Goal: Check status: Check status

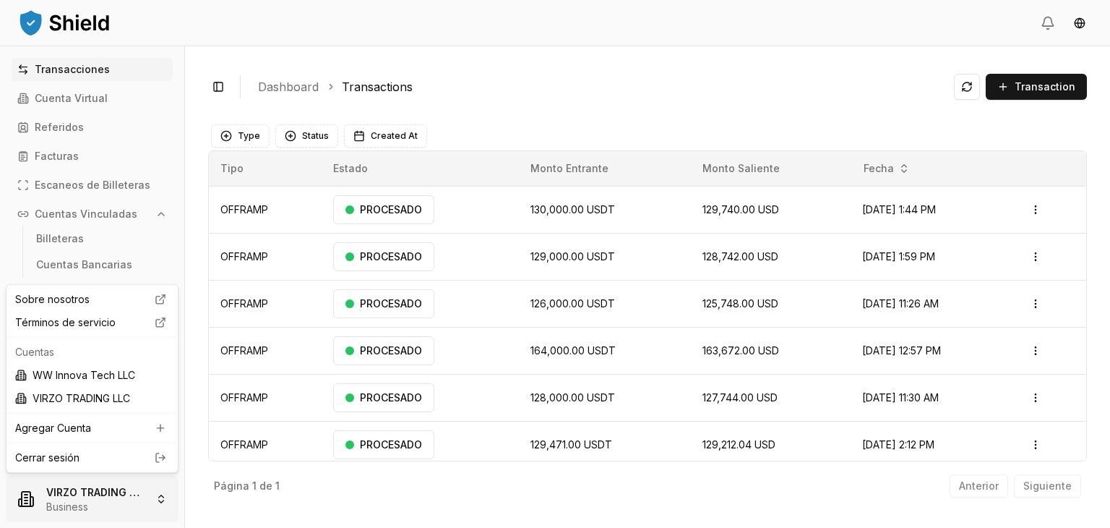
click at [129, 483] on html "Transacciones Cuenta Virtual Referidos Facturas Escaneos de Billeteras Cuentas …" at bounding box center [555, 264] width 1110 height 528
click at [83, 377] on div "WW Innova Tech LLC" at bounding box center [91, 374] width 165 height 23
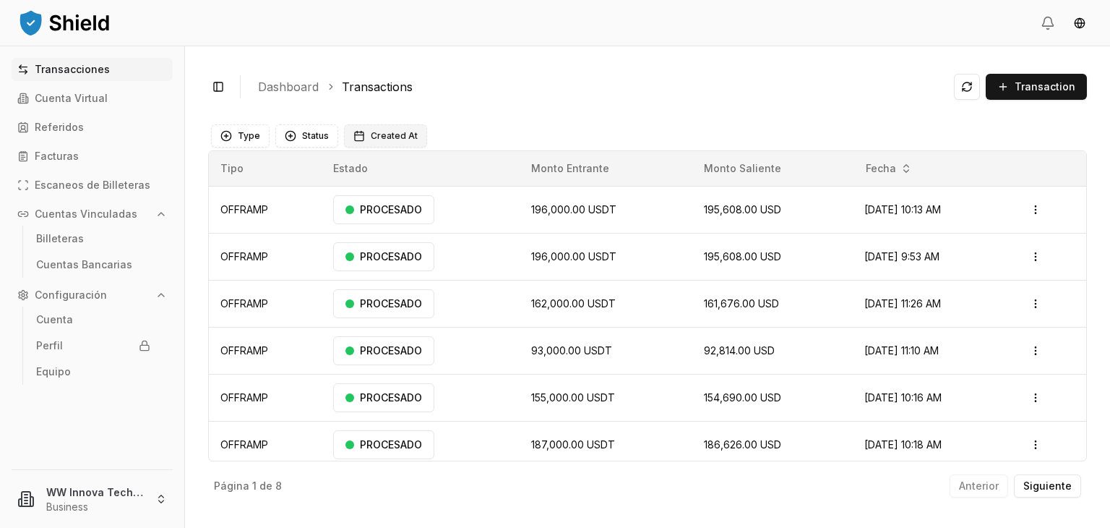
click at [385, 132] on span "Created At" at bounding box center [394, 136] width 47 height 12
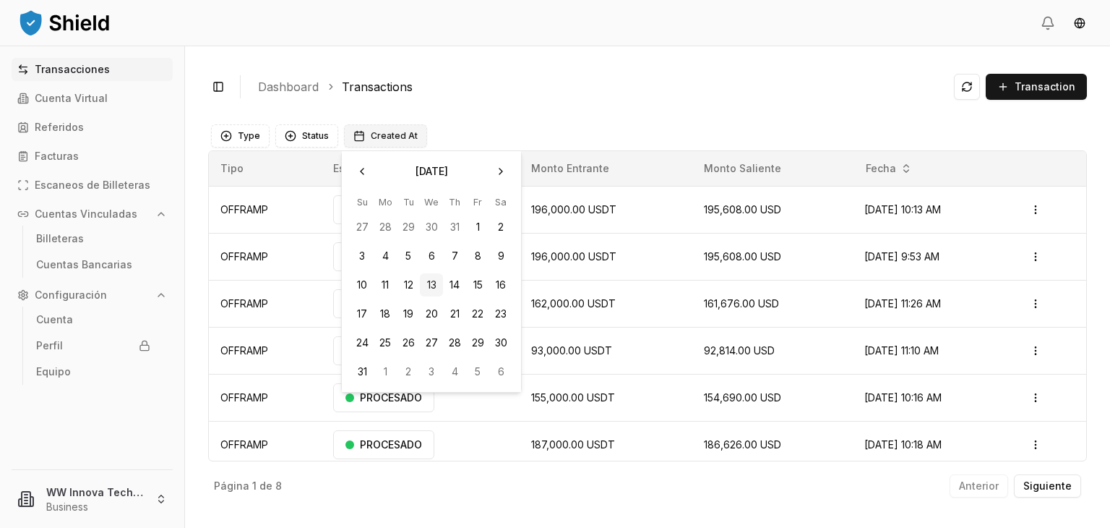
click at [385, 132] on span "Created At" at bounding box center [394, 136] width 47 height 12
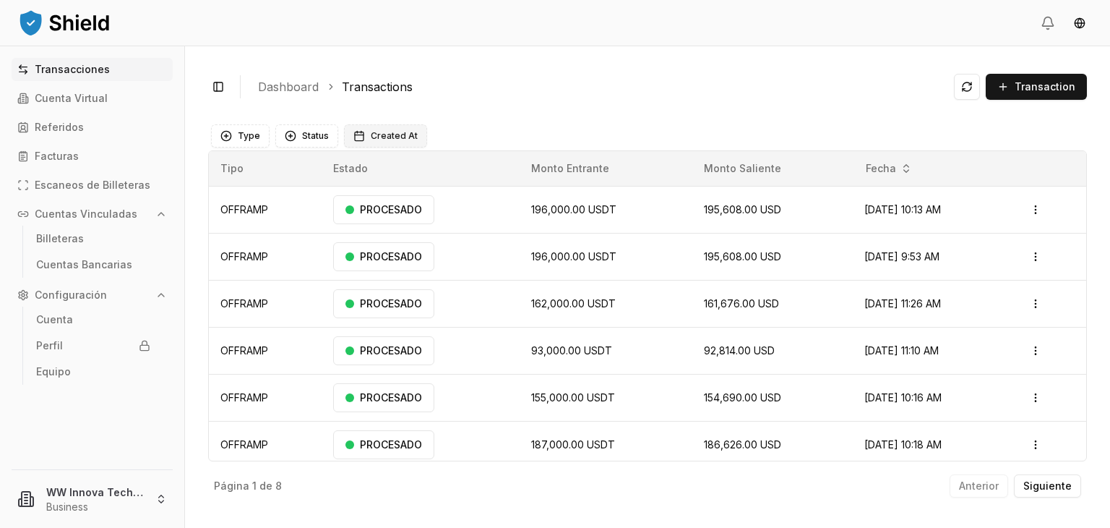
click at [385, 132] on span "Created At" at bounding box center [394, 136] width 47 height 12
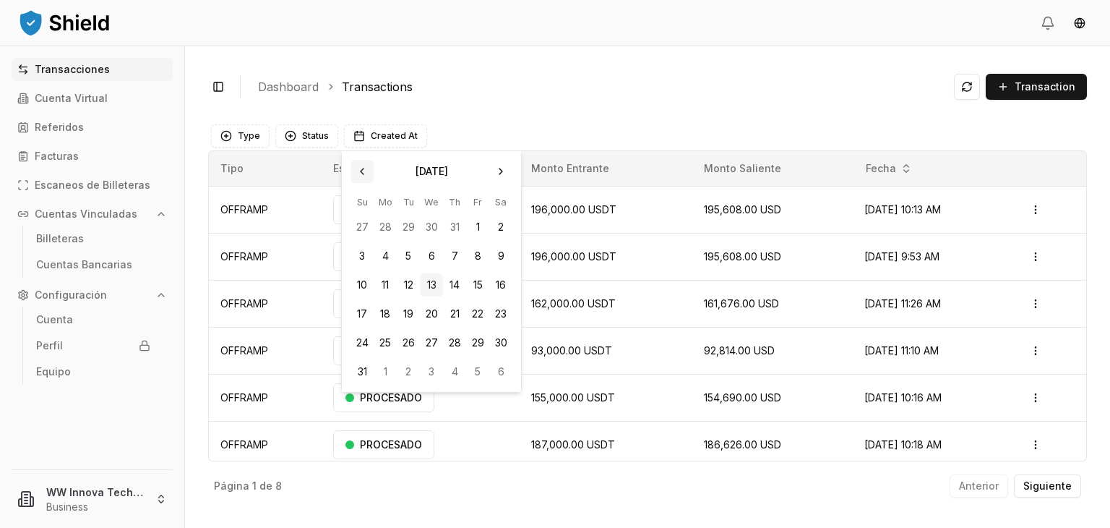
click at [364, 176] on button "Go to the Previous Month" at bounding box center [361, 171] width 23 height 23
click at [412, 226] on button "1" at bounding box center [408, 226] width 23 height 23
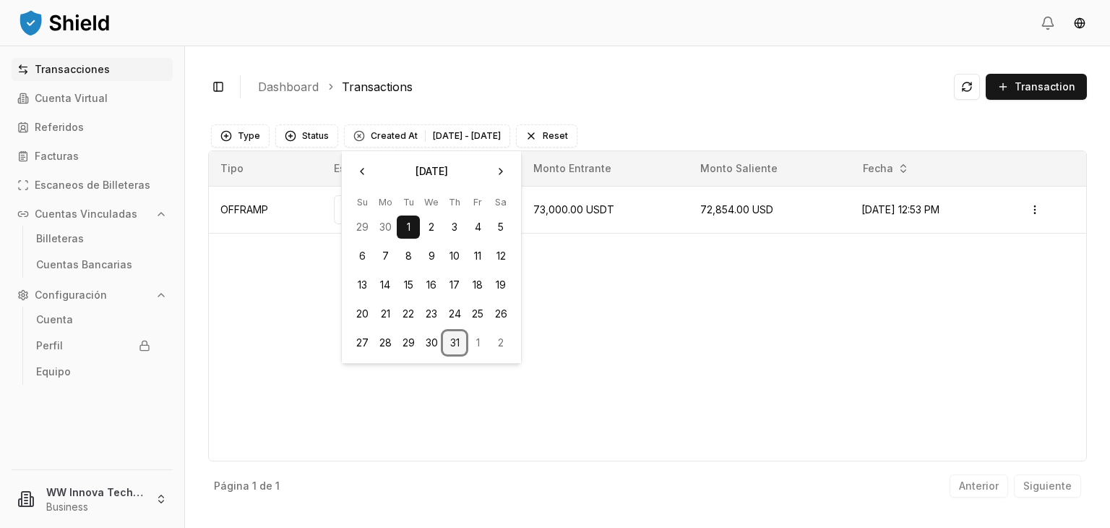
click at [455, 340] on button "31" at bounding box center [454, 342] width 23 height 23
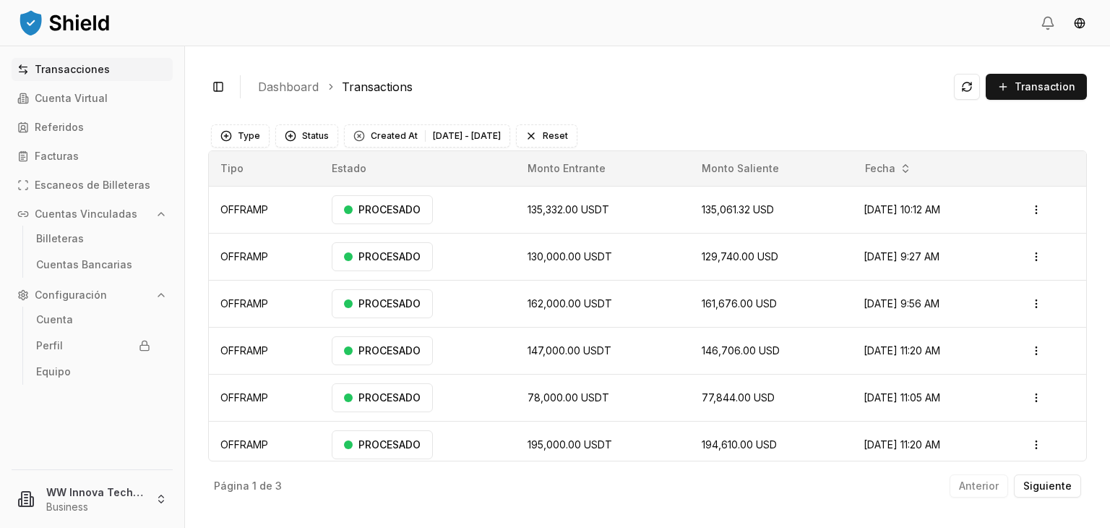
click at [714, 107] on div "Toggle Sidebar Dashboard Transactions Transaction OFFRAMP 196,000.00 USDT 195,6…" at bounding box center [647, 286] width 925 height 481
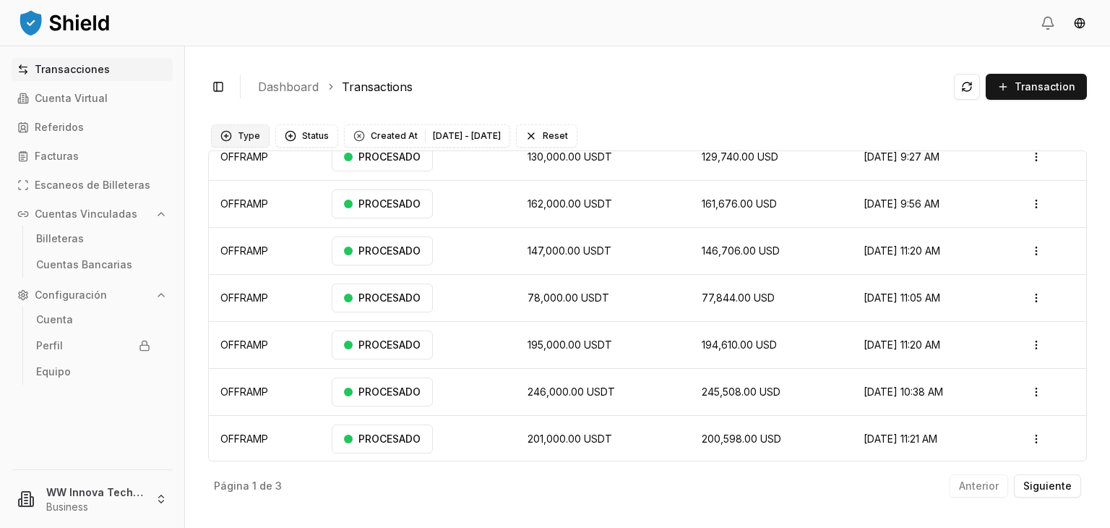
click at [258, 139] on button "Type" at bounding box center [240, 135] width 59 height 23
click at [1049, 483] on p "Siguiente" at bounding box center [1047, 486] width 48 height 10
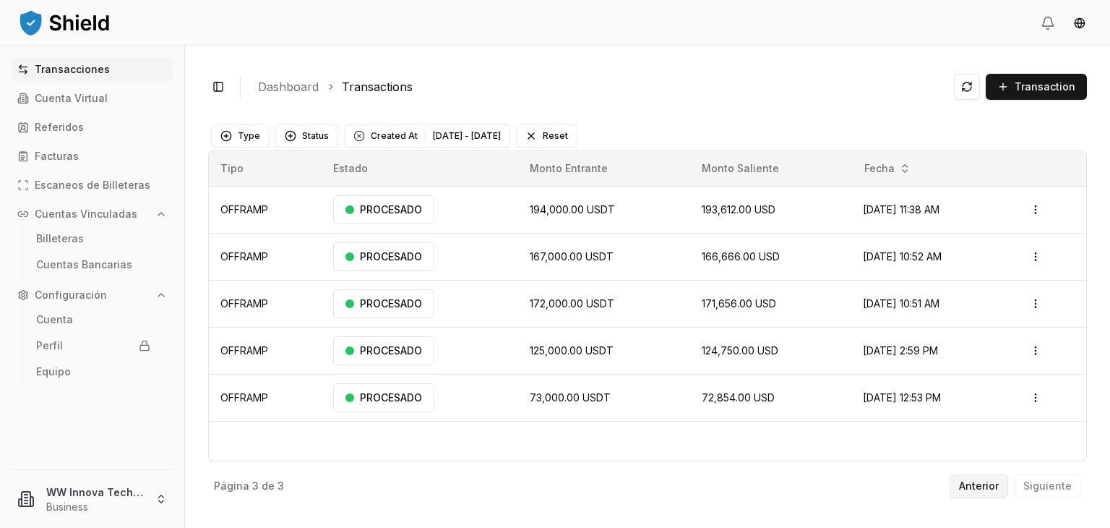
click at [978, 494] on button "Anterior" at bounding box center [979, 485] width 59 height 23
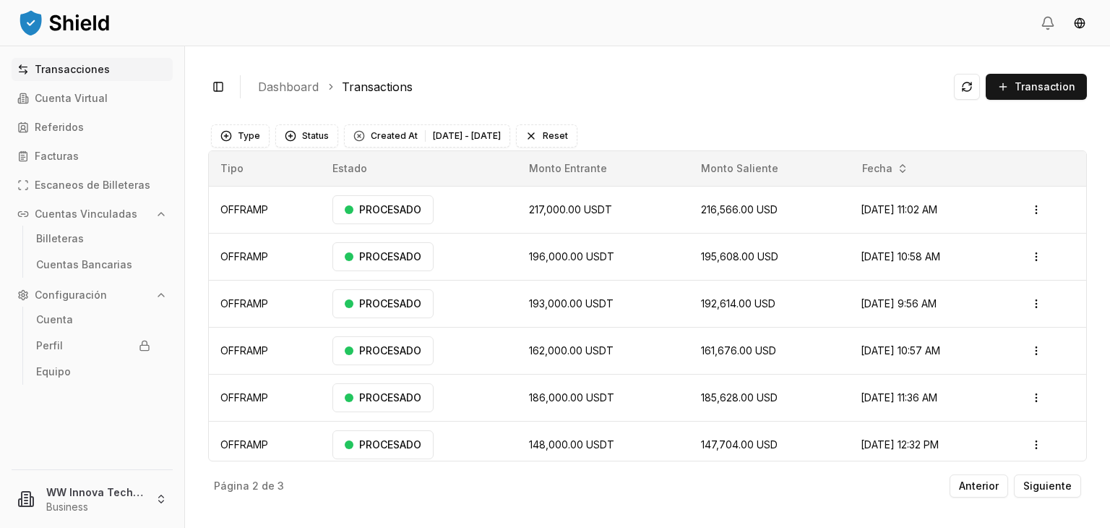
scroll to position [100, 0]
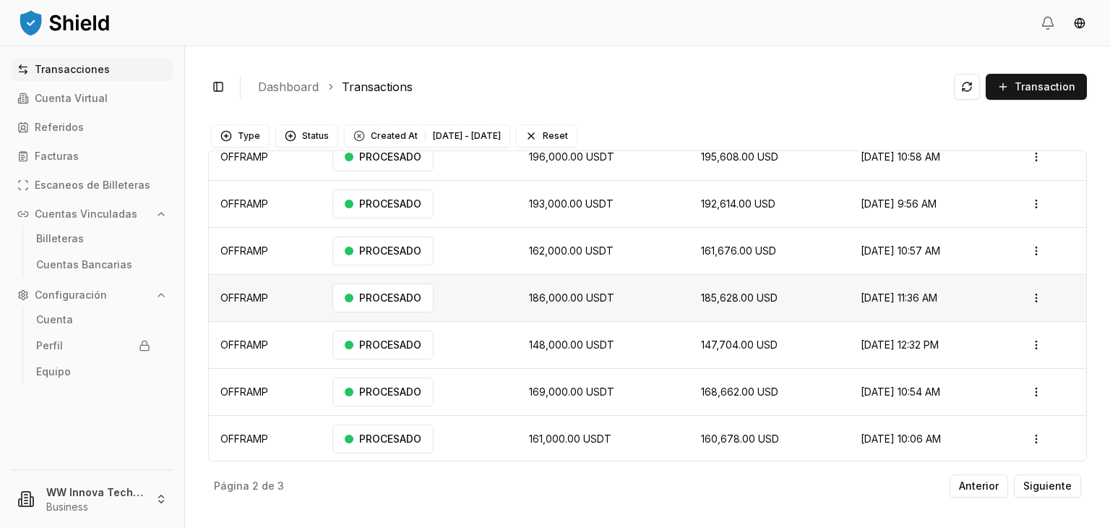
click at [568, 304] on td "186,000.00 USDT" at bounding box center [602, 297] width 171 height 47
click at [541, 284] on td "186,000.00 USDT" at bounding box center [602, 297] width 171 height 47
click at [542, 252] on span "162,000.00 USDT" at bounding box center [571, 250] width 85 height 12
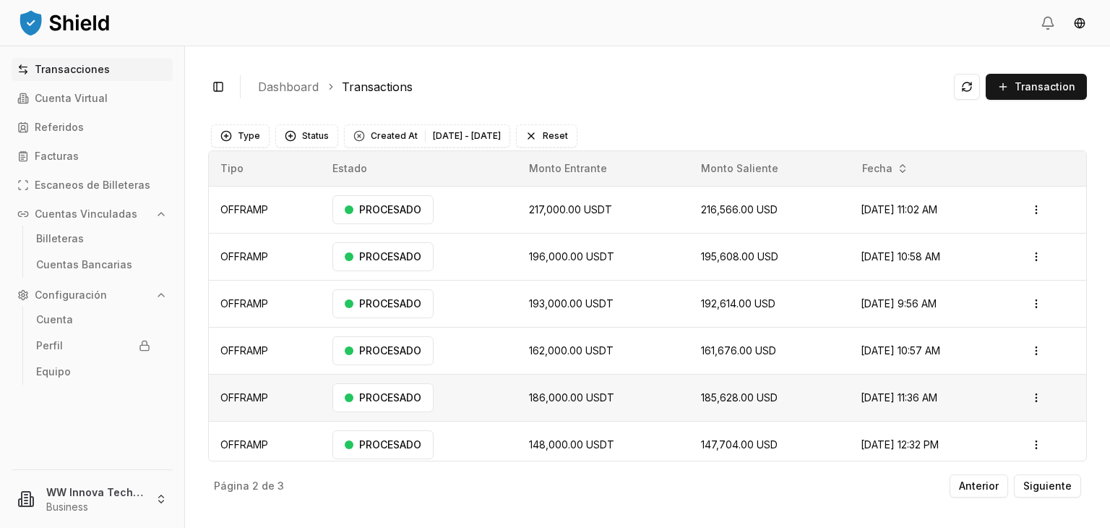
scroll to position [0, 0]
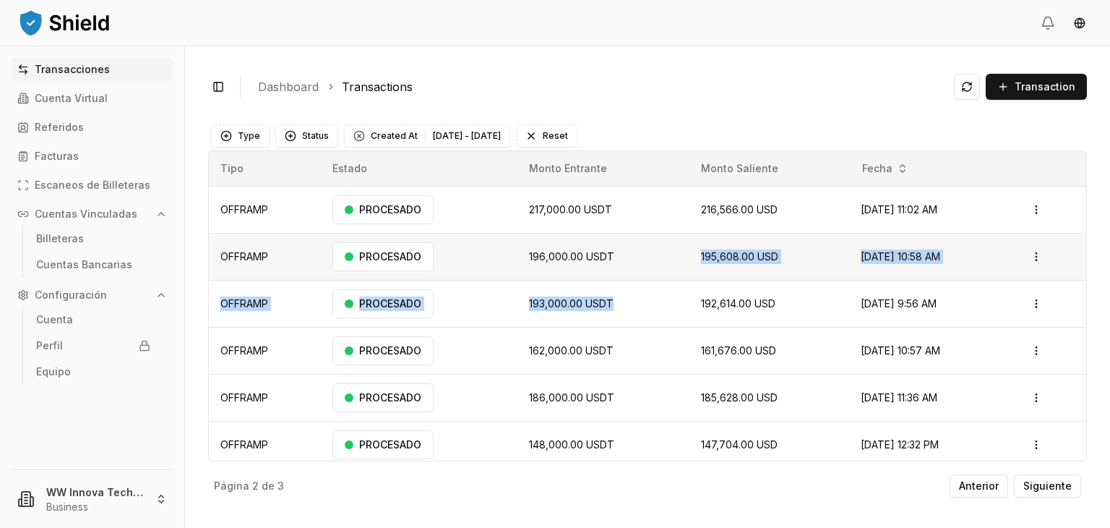
drag, startPoint x: 613, startPoint y: 304, endPoint x: 612, endPoint y: 261, distance: 43.4
click at [612, 261] on tbody "OFFRAMP PROCESADO 217,000.00 USDT 216,566.00 USD [DATE] 11:02 AM Open menu OFFR…" at bounding box center [647, 374] width 877 height 376
click at [612, 261] on td "196,000.00 USDT" at bounding box center [602, 256] width 171 height 47
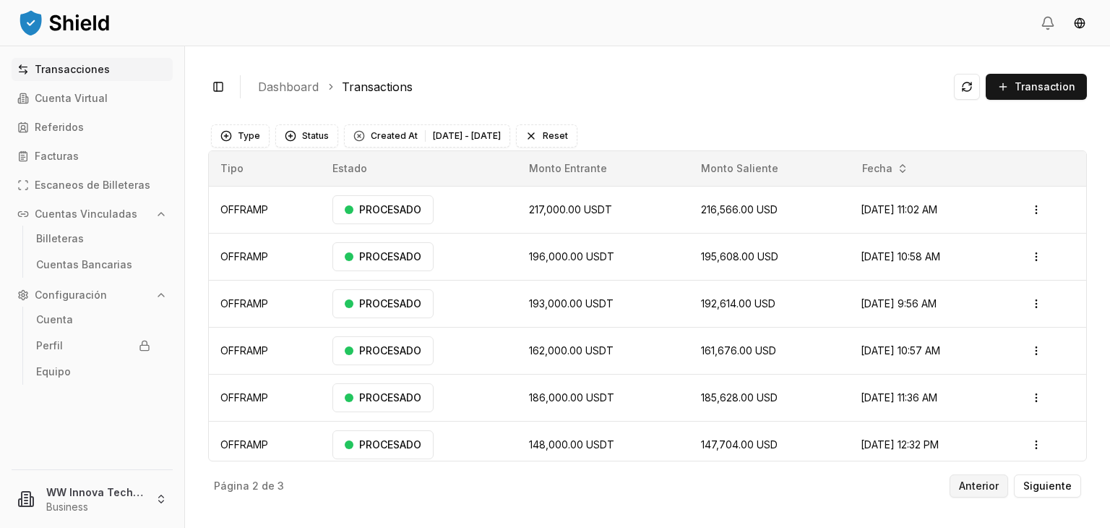
click at [1005, 489] on button "Anterior" at bounding box center [979, 485] width 59 height 23
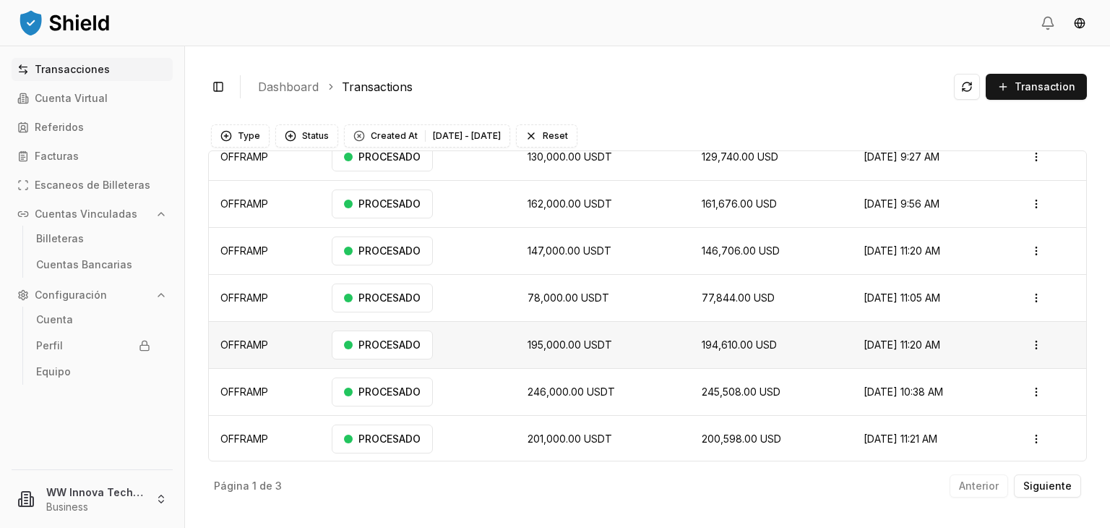
click at [533, 355] on td "195,000.00 USDT" at bounding box center [603, 344] width 174 height 47
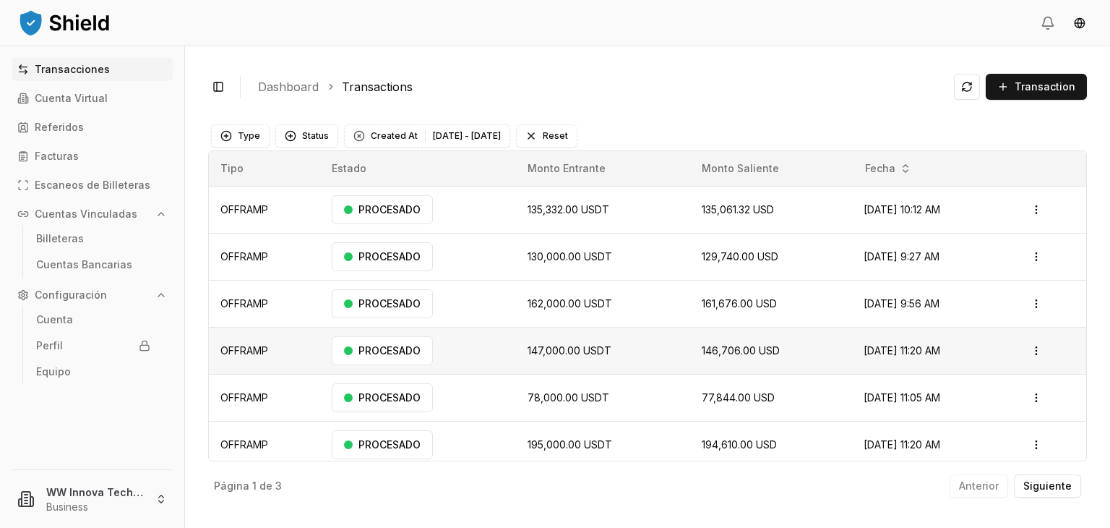
click at [645, 358] on td "147,000.00 USDT" at bounding box center [603, 350] width 174 height 47
click at [570, 135] on button "Reset" at bounding box center [546, 135] width 61 height 23
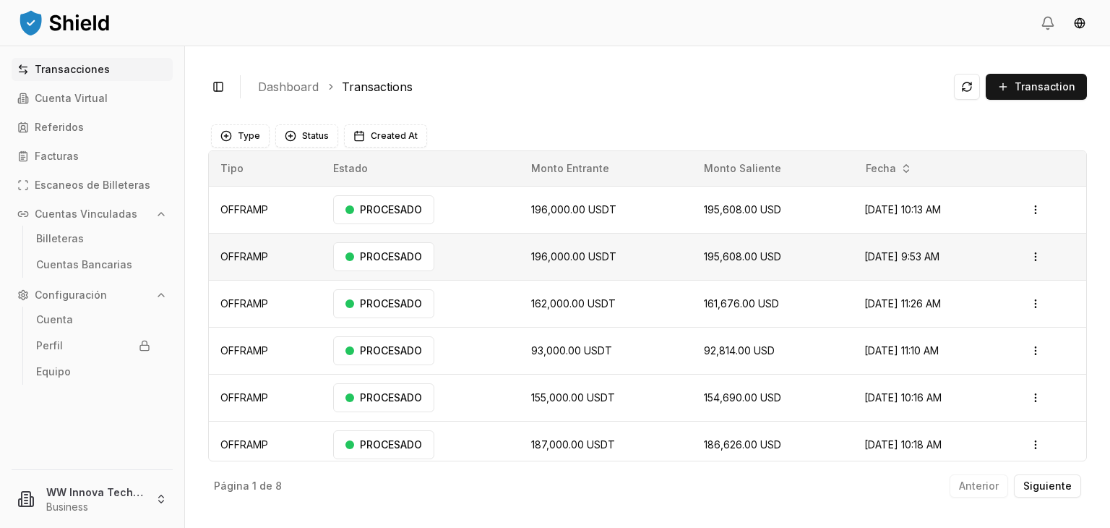
scroll to position [100, 0]
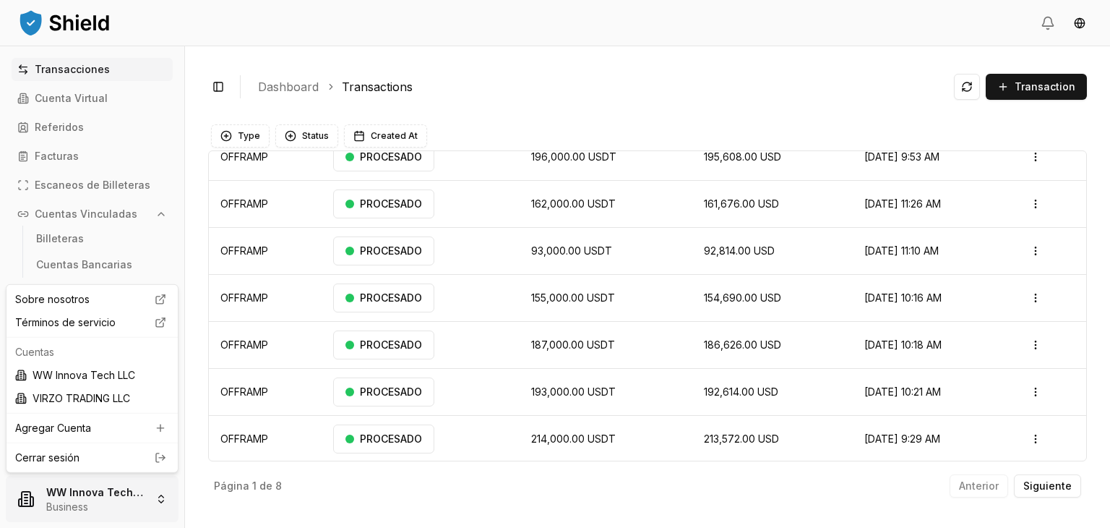
click at [80, 489] on html "Transacciones Cuenta Virtual Referidos Facturas Escaneos de Billeteras Cuentas …" at bounding box center [555, 264] width 1110 height 528
click at [88, 395] on div "VIRZO TRADING LLC" at bounding box center [91, 398] width 165 height 23
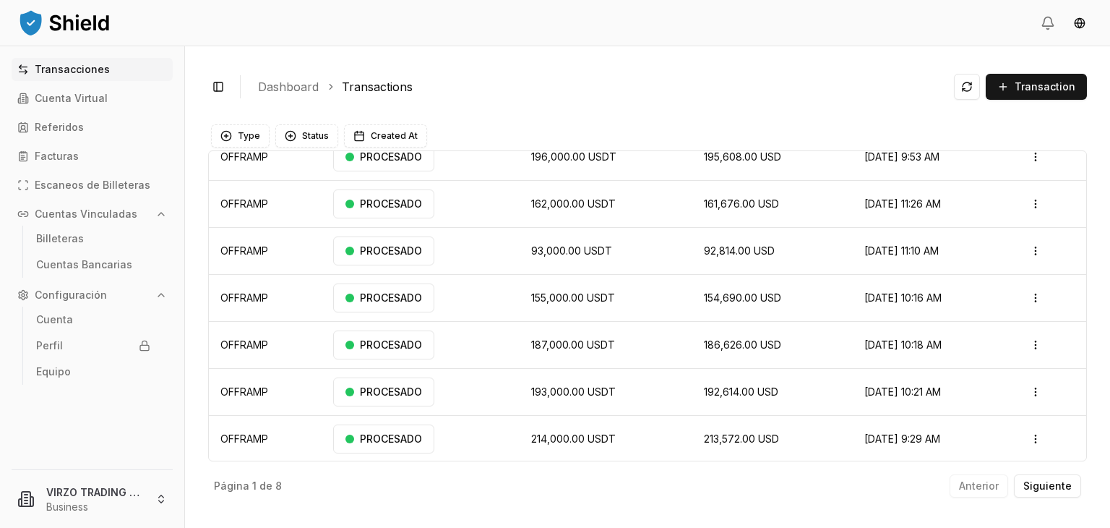
scroll to position [0, 0]
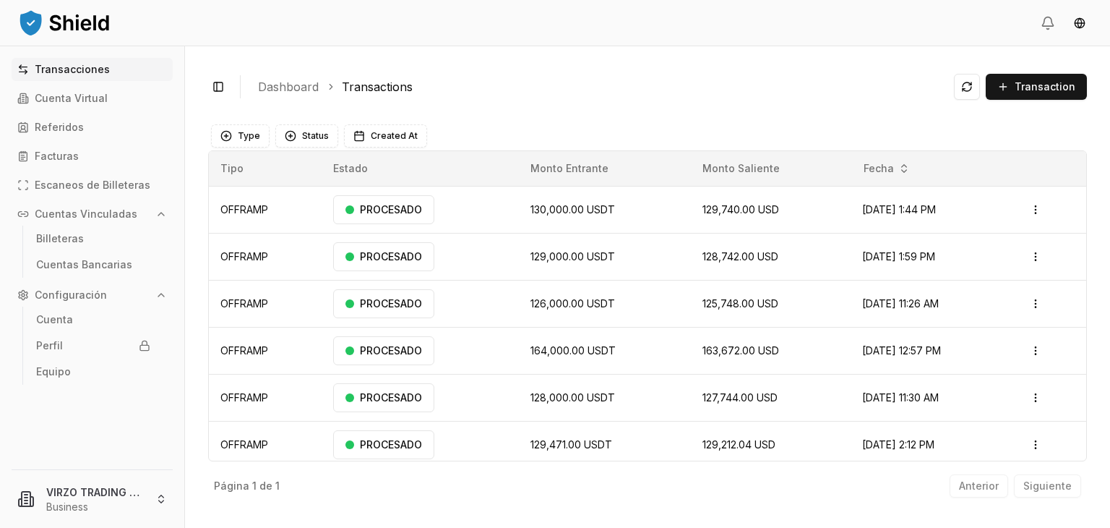
scroll to position [100, 0]
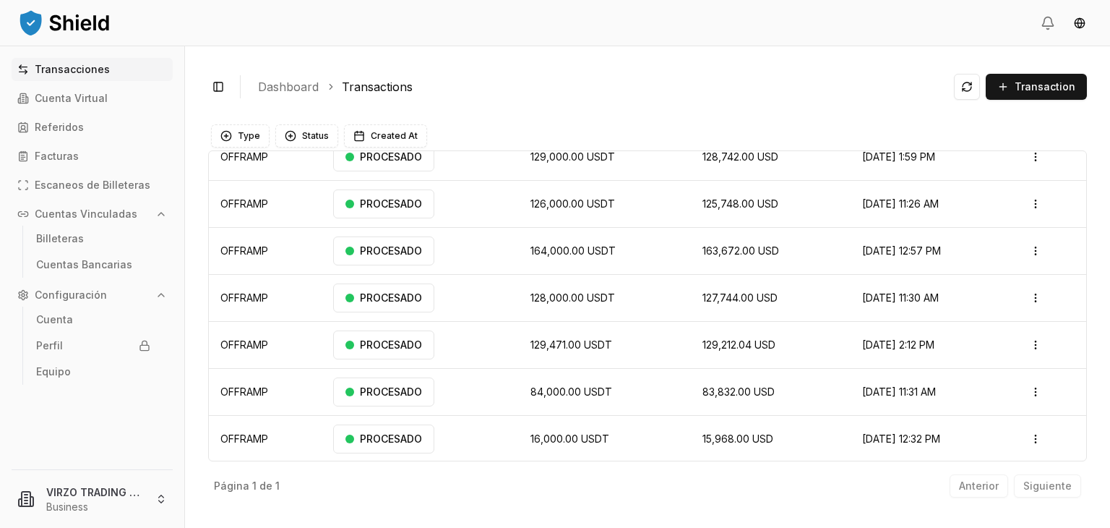
click at [1041, 487] on div "Anterior Siguiente" at bounding box center [1016, 485] width 132 height 23
